Goal: Information Seeking & Learning: Learn about a topic

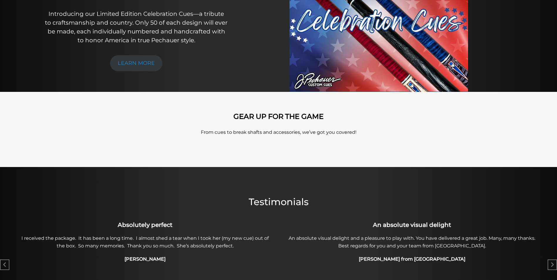
scroll to position [117, 0]
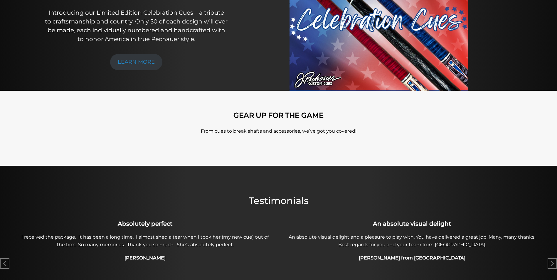
click at [419, 49] on img at bounding box center [379, 16] width 179 height 150
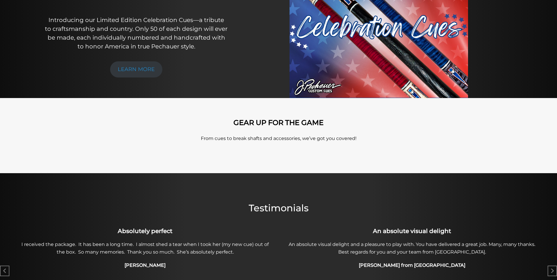
scroll to position [0, 0]
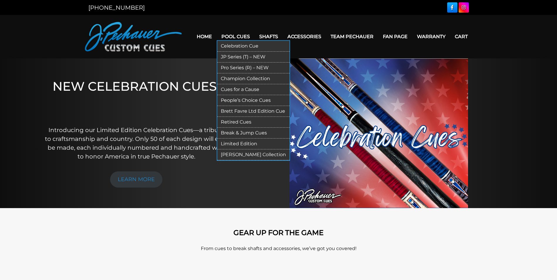
click at [233, 144] on link "Limited Edition" at bounding box center [253, 144] width 72 height 11
click at [237, 67] on link "Pro Series (R) – NEW" at bounding box center [253, 68] width 72 height 11
click at [241, 56] on link "JP Series (T) – NEW" at bounding box center [253, 57] width 72 height 11
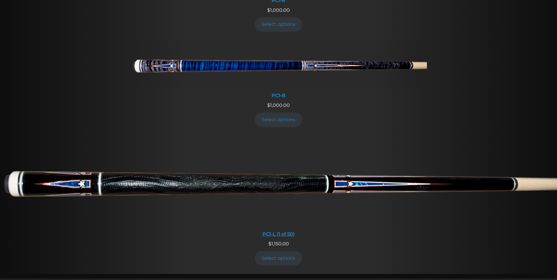
scroll to position [320, 0]
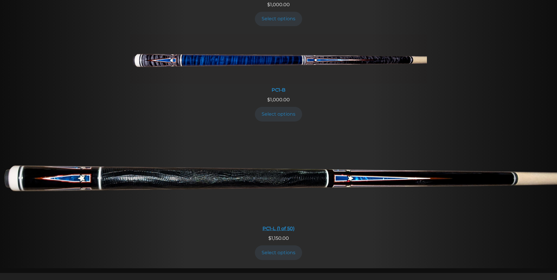
click at [136, 177] on img at bounding box center [278, 176] width 557 height 93
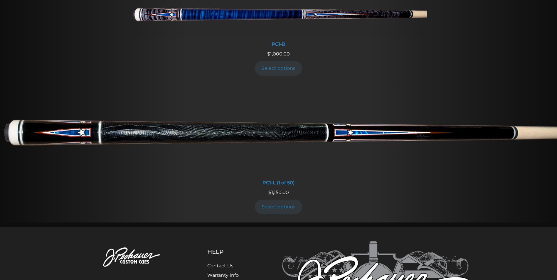
scroll to position [447, 0]
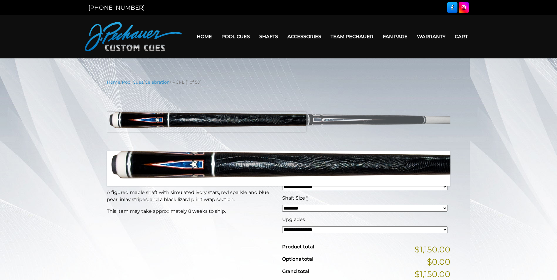
click at [185, 122] on img at bounding box center [279, 118] width 344 height 57
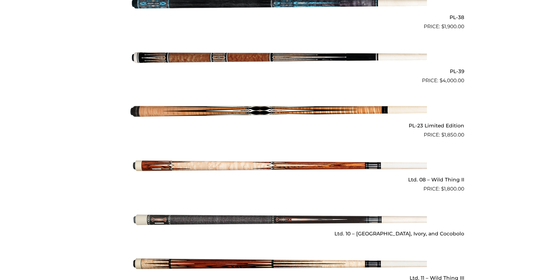
scroll to position [734, 0]
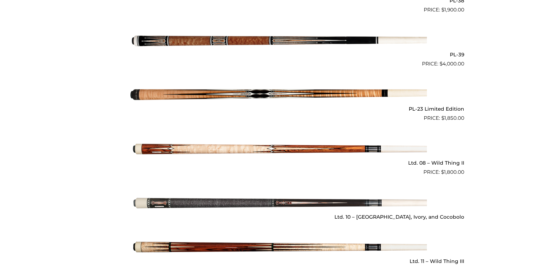
click at [187, 195] on img at bounding box center [278, 203] width 297 height 49
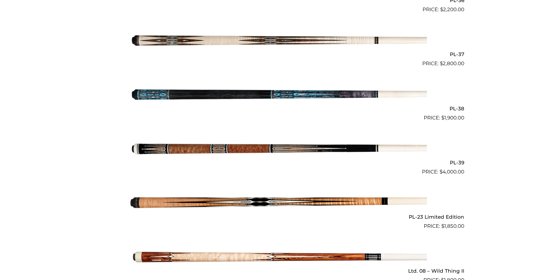
scroll to position [608, 0]
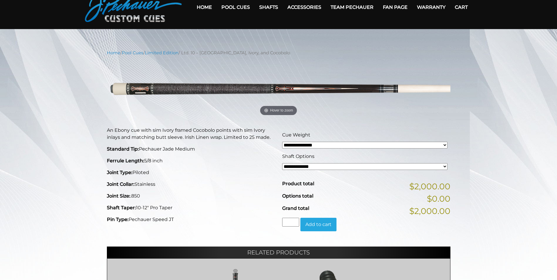
scroll to position [59, 0]
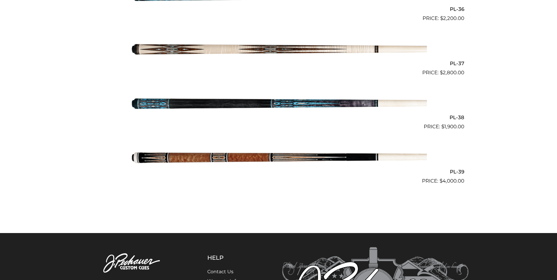
scroll to position [1668, 0]
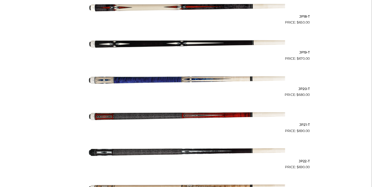
scroll to position [1145, 0]
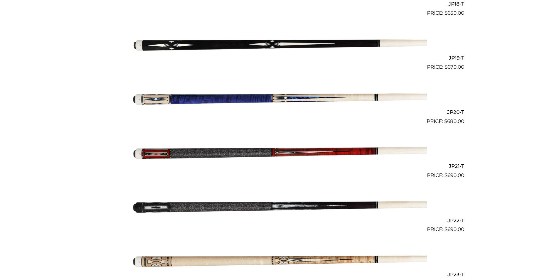
click at [198, 154] on img at bounding box center [278, 152] width 297 height 49
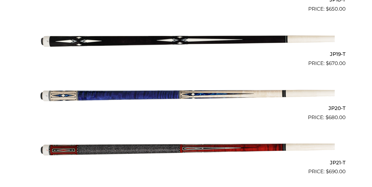
click at [206, 42] on img at bounding box center [186, 39] width 297 height 49
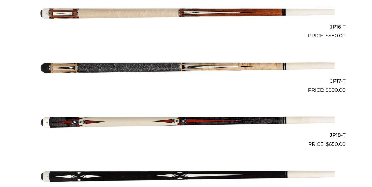
scroll to position [1008, 0]
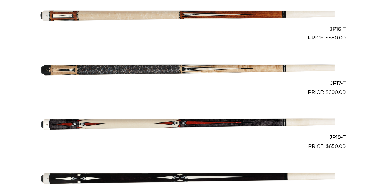
click at [125, 68] on img at bounding box center [186, 68] width 297 height 49
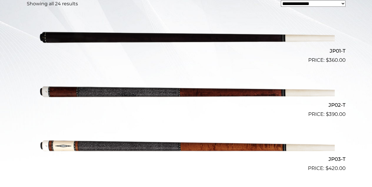
scroll to position [166, 0]
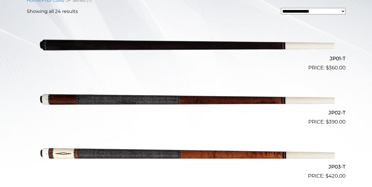
click at [153, 98] on img at bounding box center [186, 98] width 297 height 49
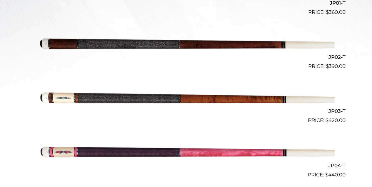
scroll to position [225, 0]
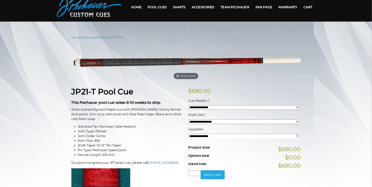
scroll to position [29, 0]
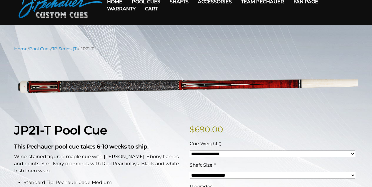
drag, startPoint x: 536, startPoint y: 0, endPoint x: 228, endPoint y: 120, distance: 330.7
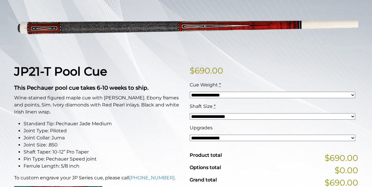
scroll to position [49, 0]
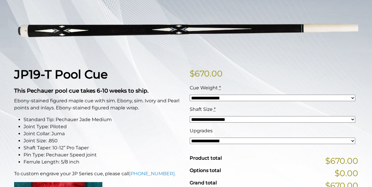
scroll to position [78, 0]
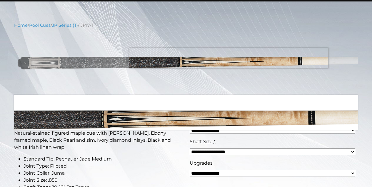
scroll to position [59, 0]
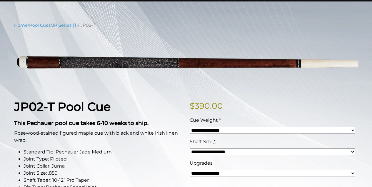
scroll to position [59, 0]
